Goal: Download file/media

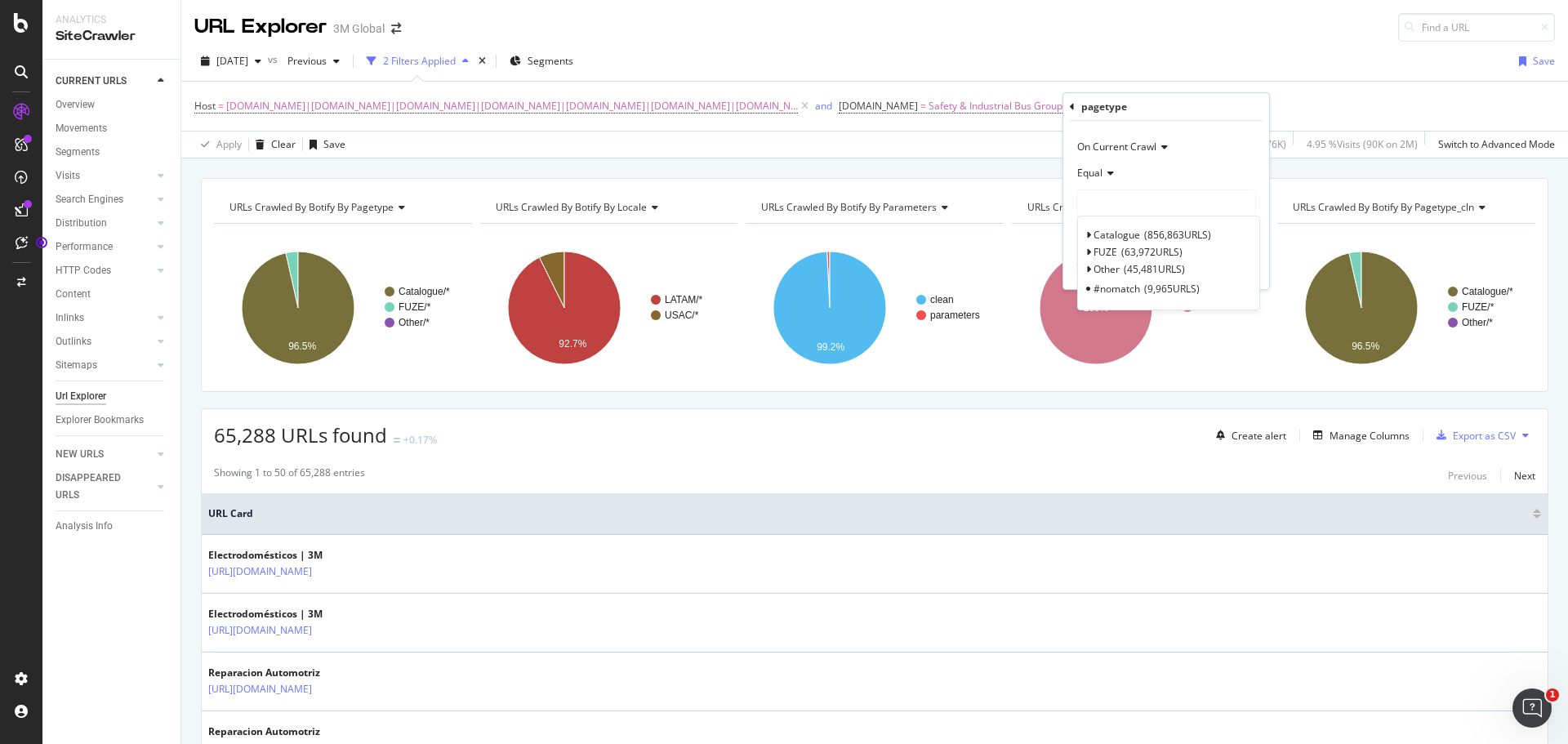
click at [798, 36] on div "URL Explorer 3M Global" at bounding box center [874, 21] width 1387 height 42
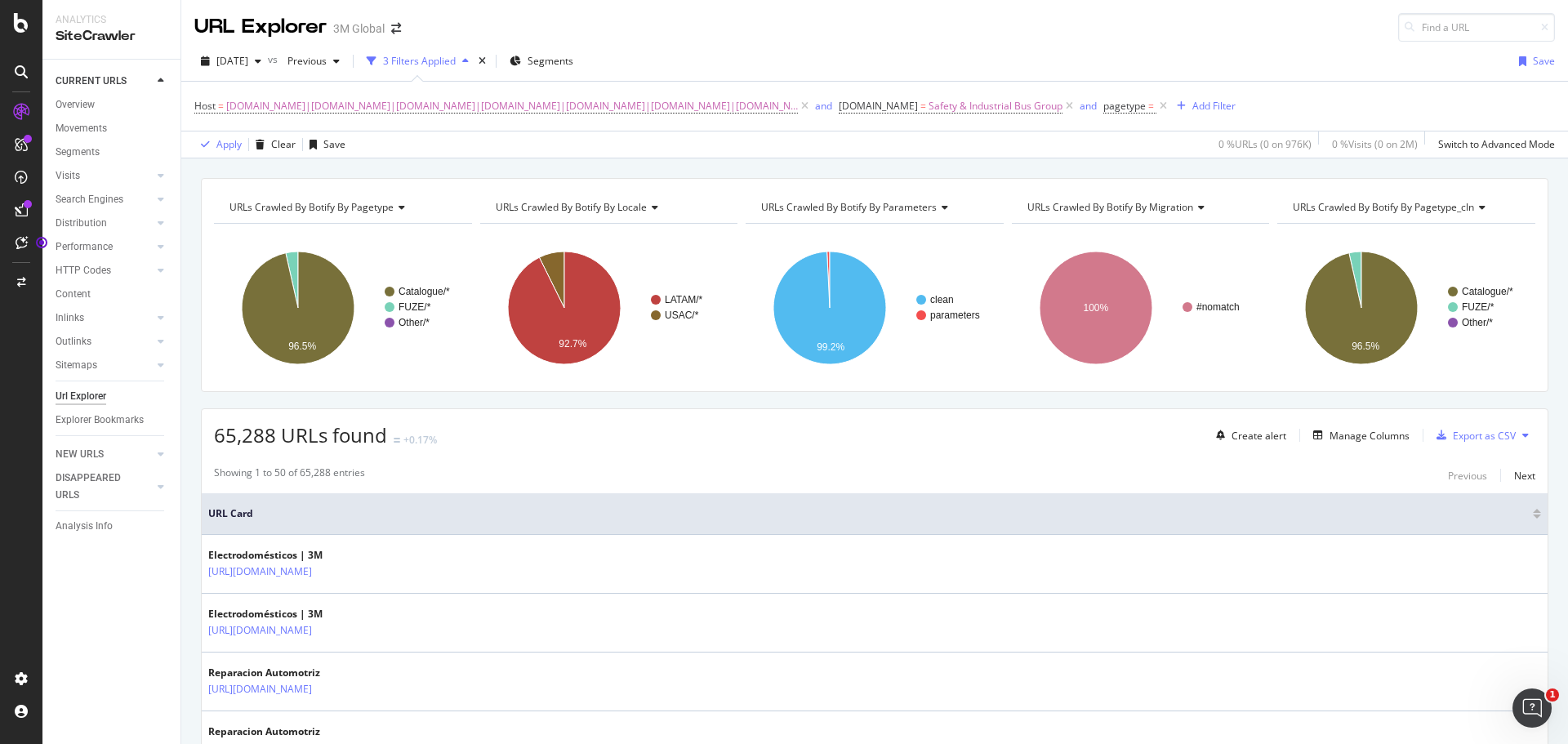
click at [970, 43] on div "[DATE] vs Previous 3 Filters Applied Segments Save Host = [DOMAIN_NAME]|[DOMAIN…" at bounding box center [874, 100] width 1387 height 117
click at [1468, 436] on div "Export as CSV" at bounding box center [1484, 435] width 63 height 14
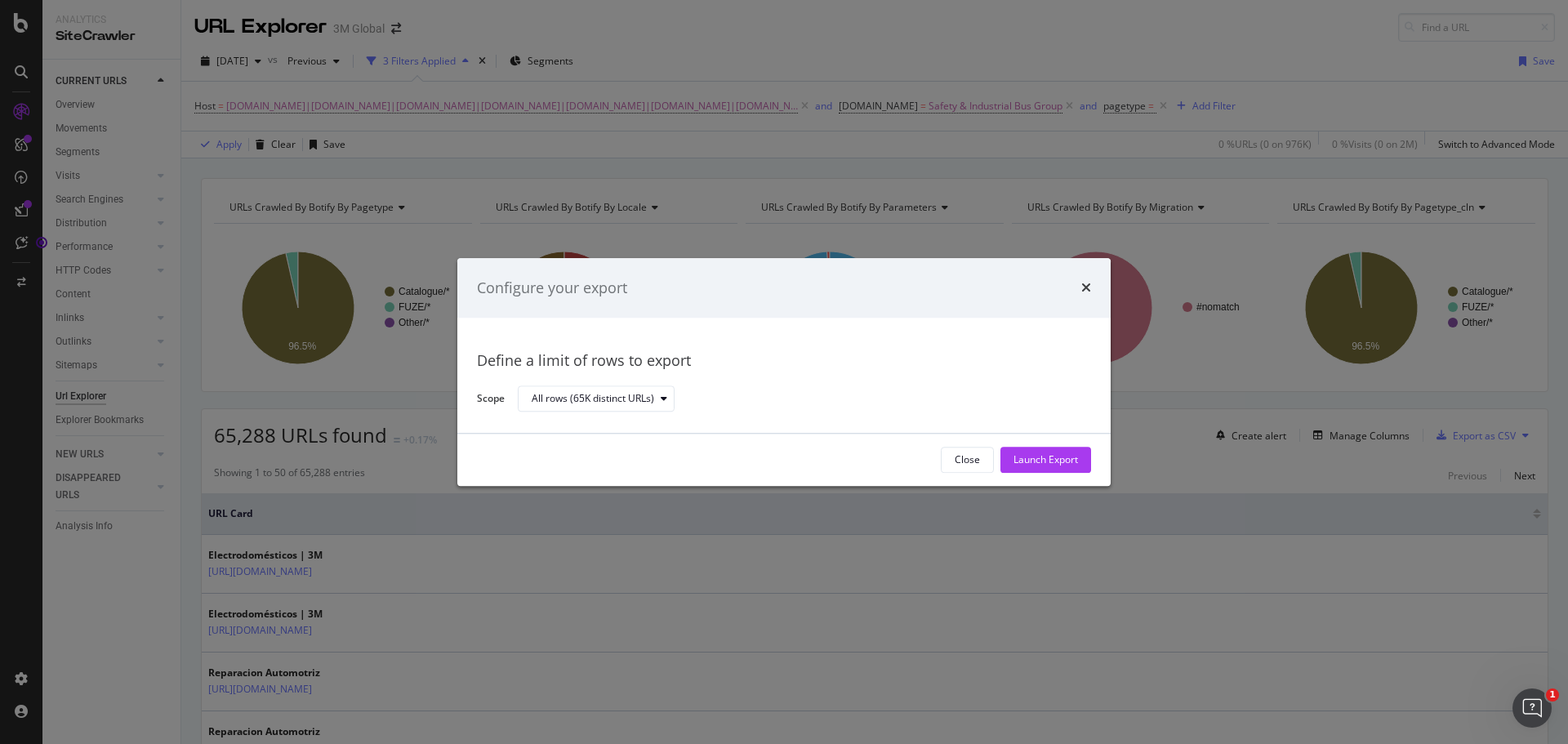
drag, startPoint x: 1049, startPoint y: 463, endPoint x: 1057, endPoint y: 456, distance: 10.6
click at [1051, 464] on div "Launch Export" at bounding box center [1046, 460] width 65 height 14
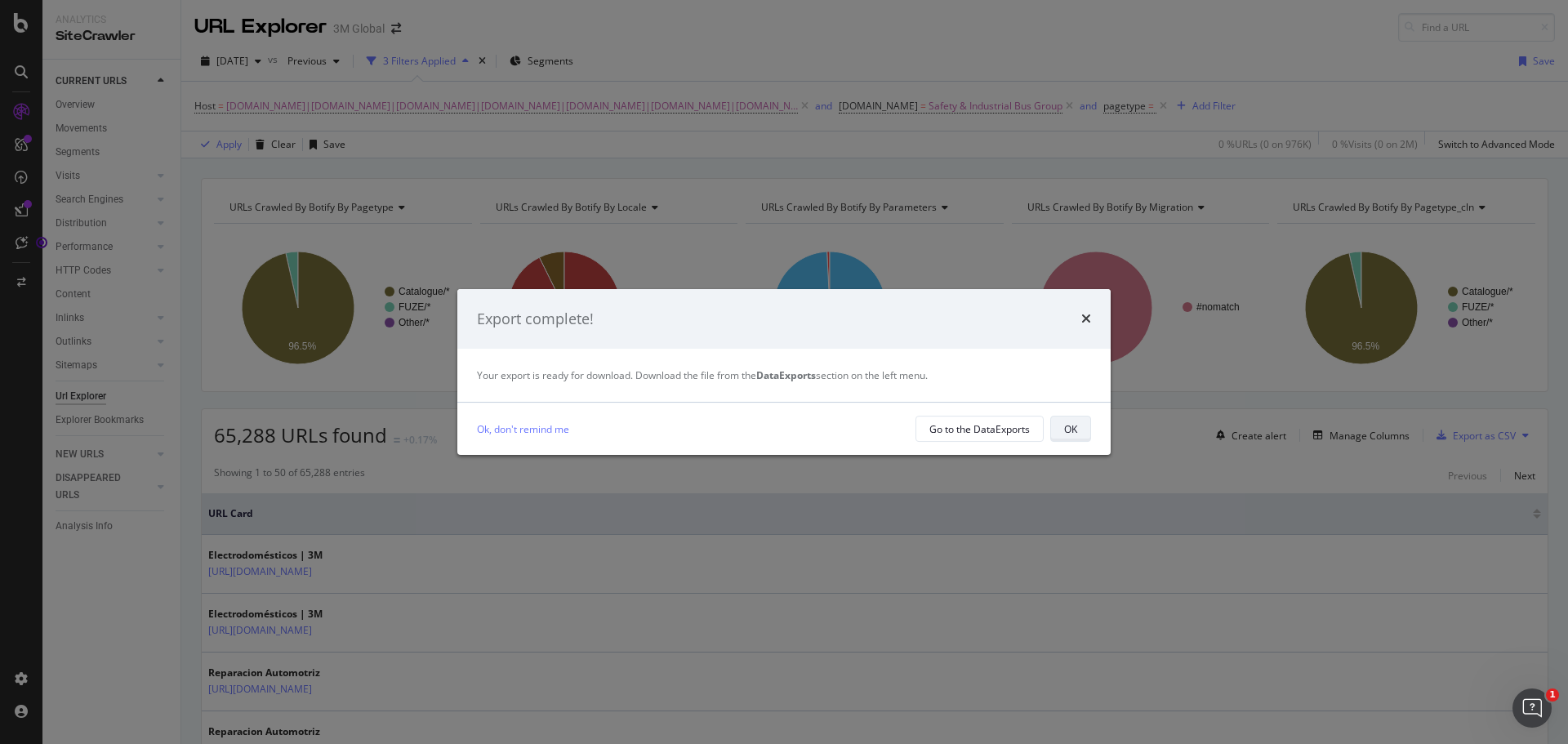
click at [1066, 422] on div "OK" at bounding box center [1070, 429] width 13 height 14
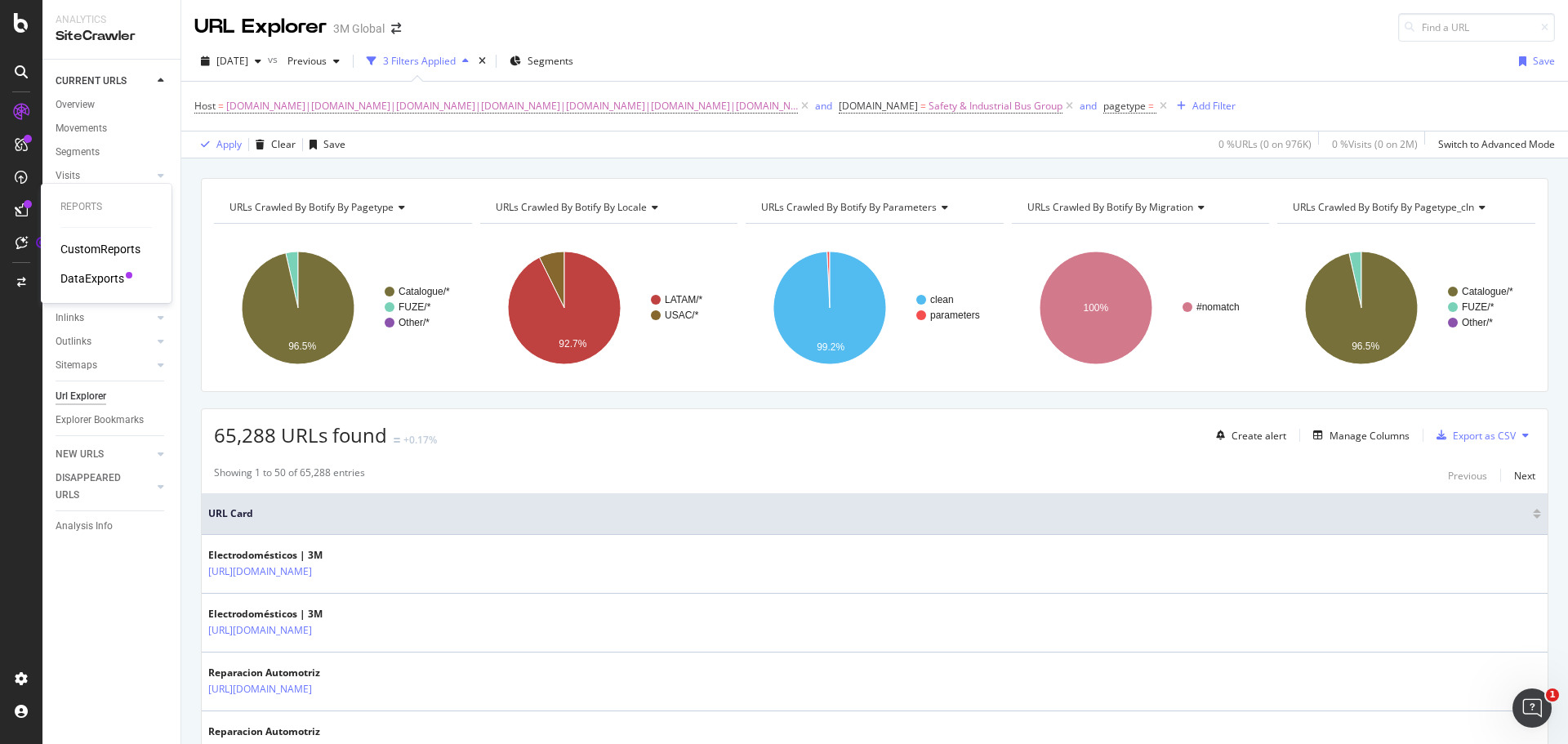
click at [90, 272] on div "DataExports" at bounding box center [92, 279] width 64 height 16
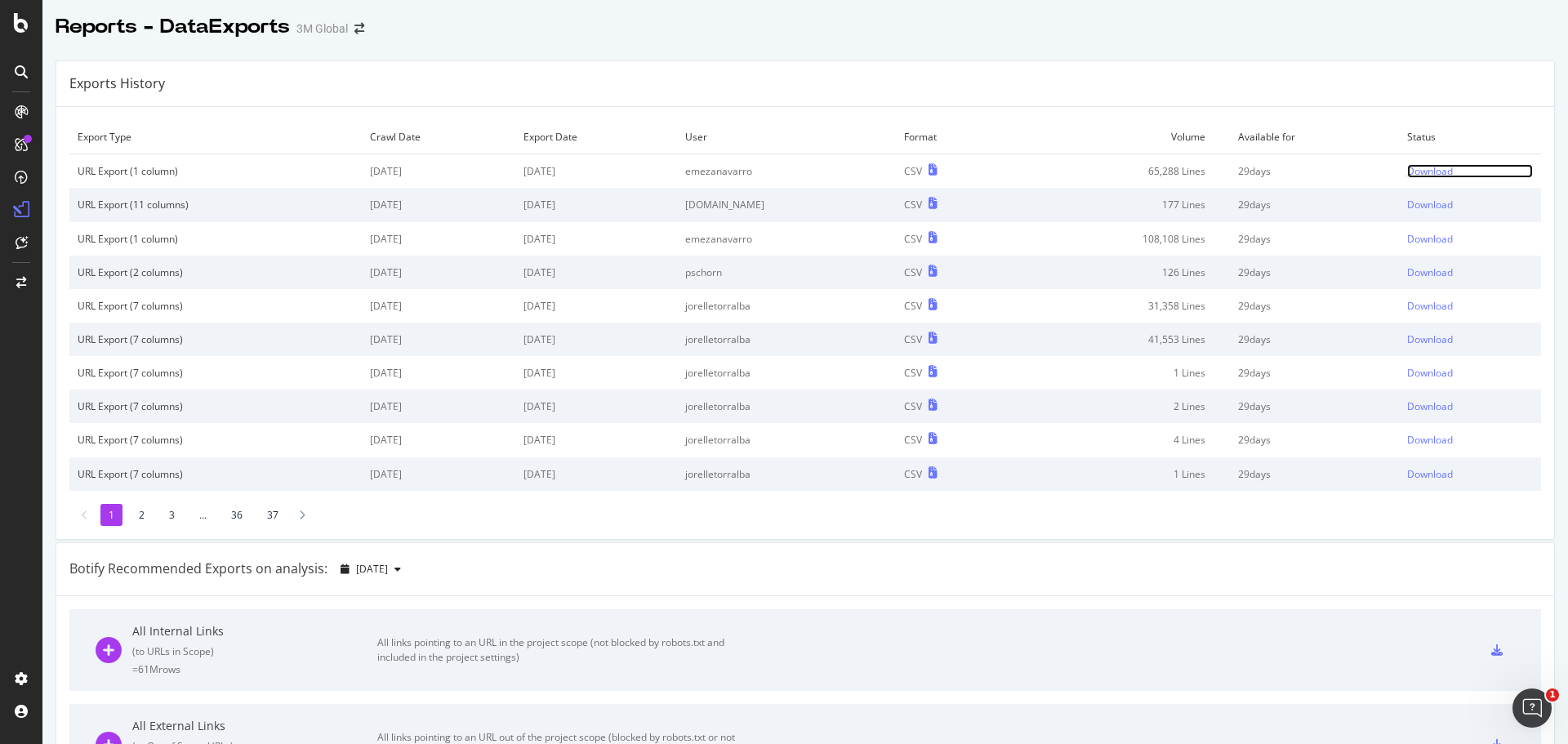
click at [1408, 169] on div "Download" at bounding box center [1430, 170] width 46 height 14
